Goal: Task Accomplishment & Management: Use online tool/utility

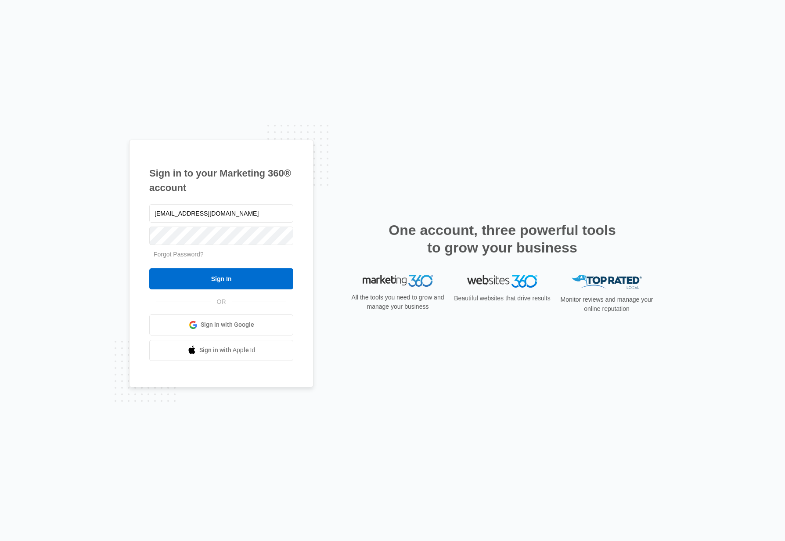
type input "[EMAIL_ADDRESS][DOMAIN_NAME]"
click at [230, 279] on input "Sign In" at bounding box center [221, 278] width 144 height 21
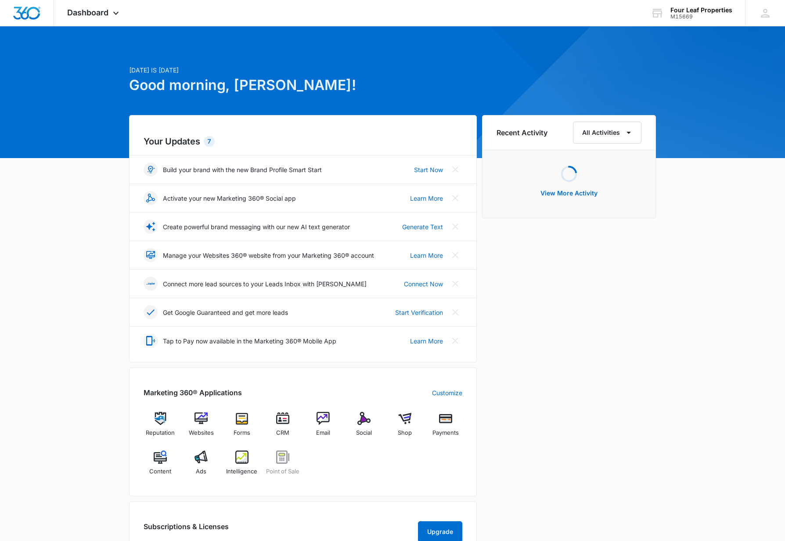
scroll to position [0, 0]
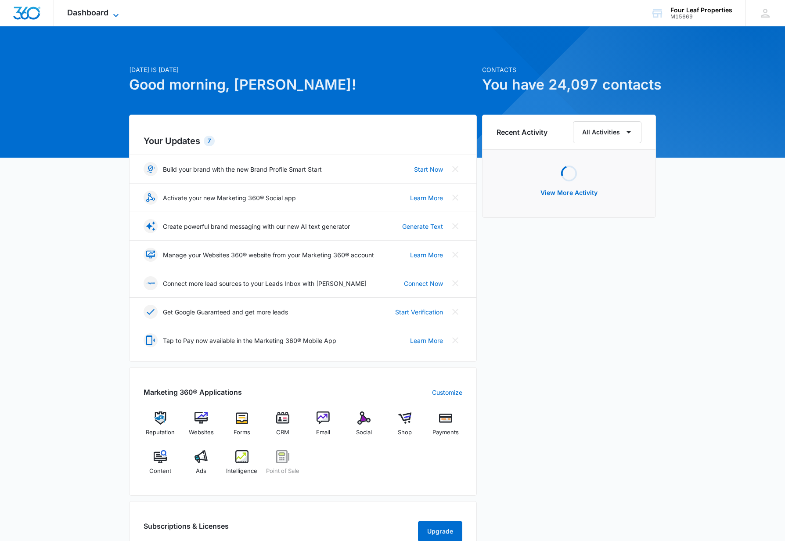
click at [116, 14] on icon at bounding box center [116, 15] width 11 height 11
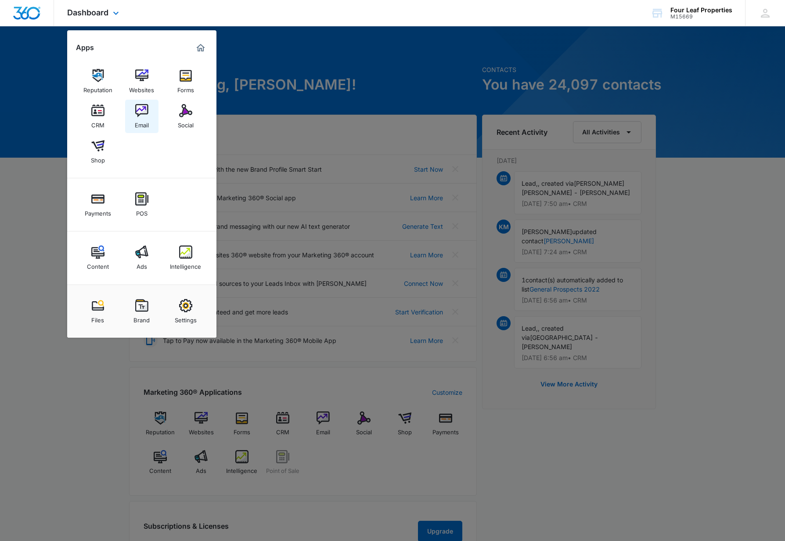
click at [138, 110] on img at bounding box center [141, 110] width 13 height 13
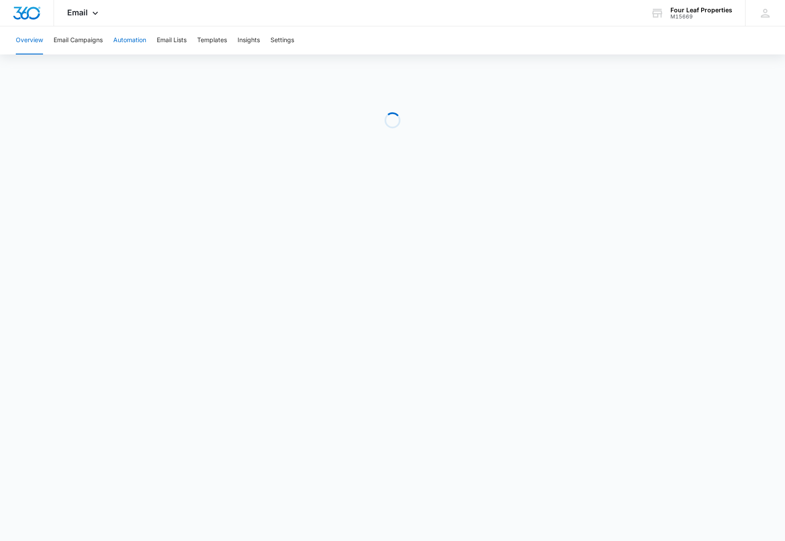
click at [137, 41] on button "Automation" at bounding box center [129, 40] width 33 height 28
